Goal: Transaction & Acquisition: Purchase product/service

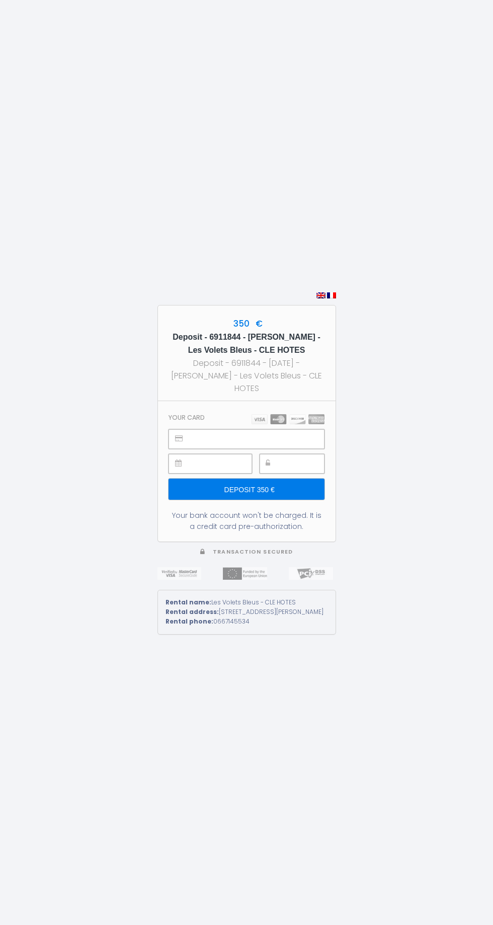
click at [257, 500] on input "Deposit 350 €" at bounding box center [247, 489] width 156 height 21
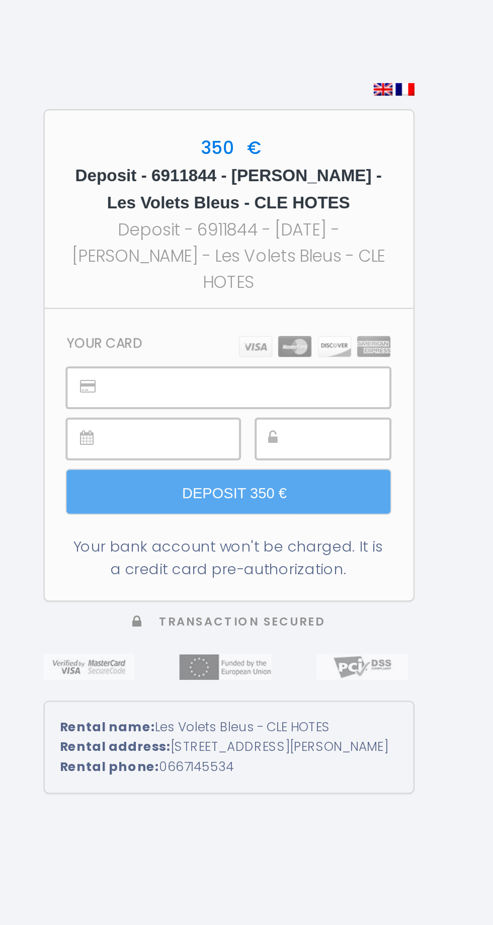
scroll to position [2, 0]
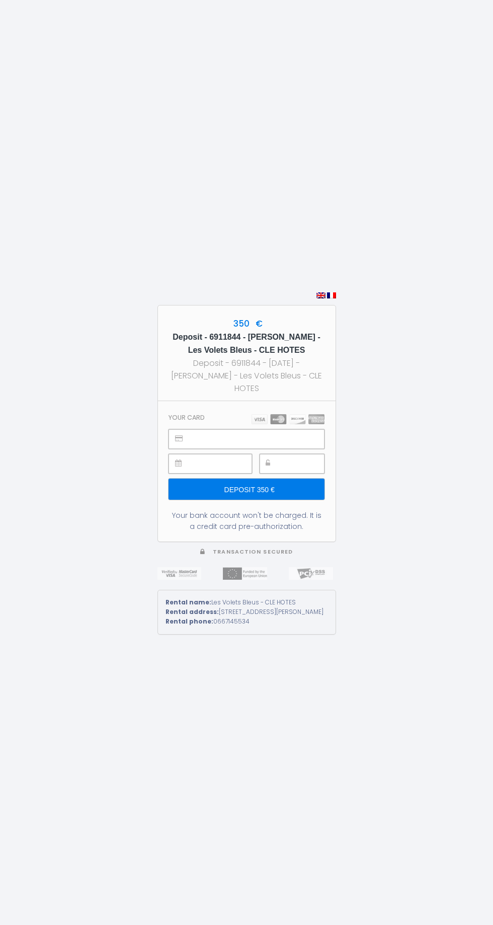
click at [255, 500] on input "Deposit 350 €" at bounding box center [247, 489] width 156 height 21
